Goal: Task Accomplishment & Management: Use online tool/utility

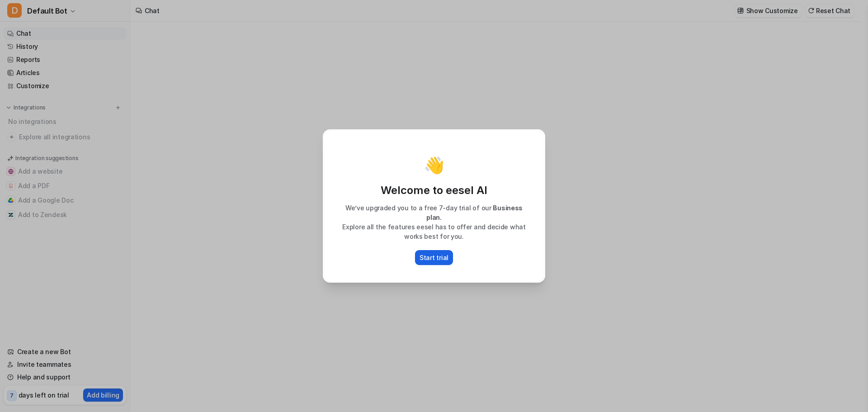
type textarea "**********"
click at [425, 254] on p "Start trial" at bounding box center [433, 257] width 29 height 9
